Goal: Task Accomplishment & Management: Use online tool/utility

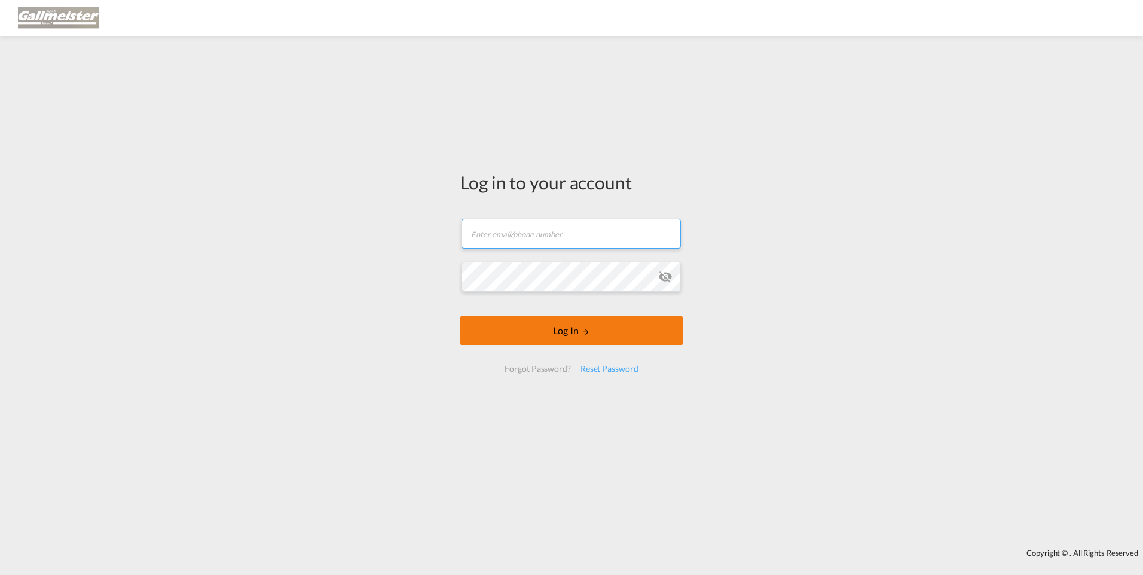
type input "[PERSON_NAME][EMAIL_ADDRESS][PERSON_NAME][PERSON_NAME][DOMAIN_NAME]"
click at [564, 332] on button "Log In" at bounding box center [571, 331] width 222 height 30
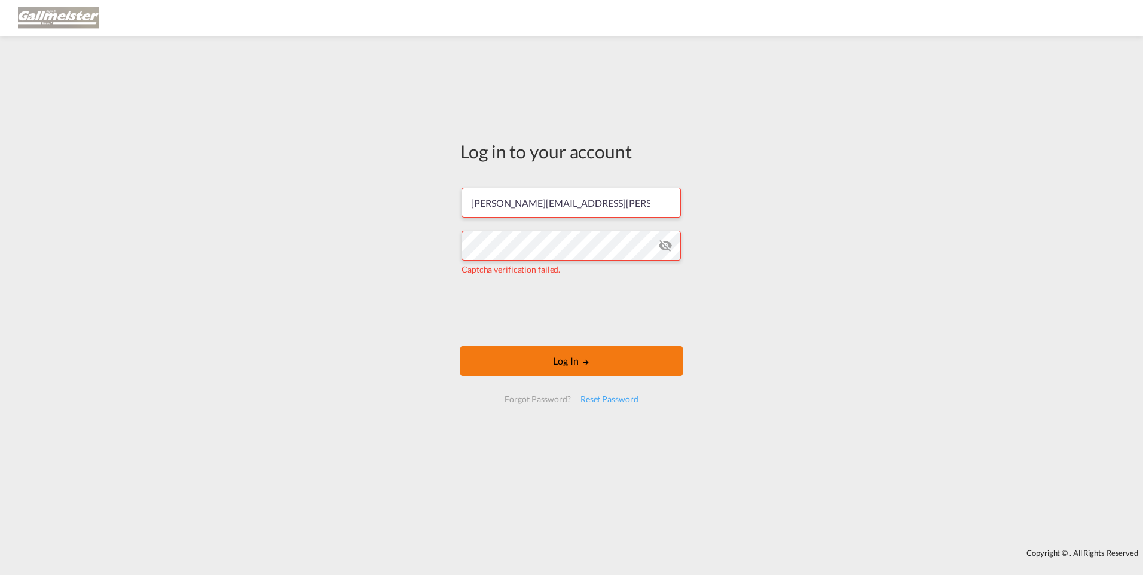
click at [518, 358] on button "Log In" at bounding box center [571, 361] width 222 height 30
